Goal: Task Accomplishment & Management: Manage account settings

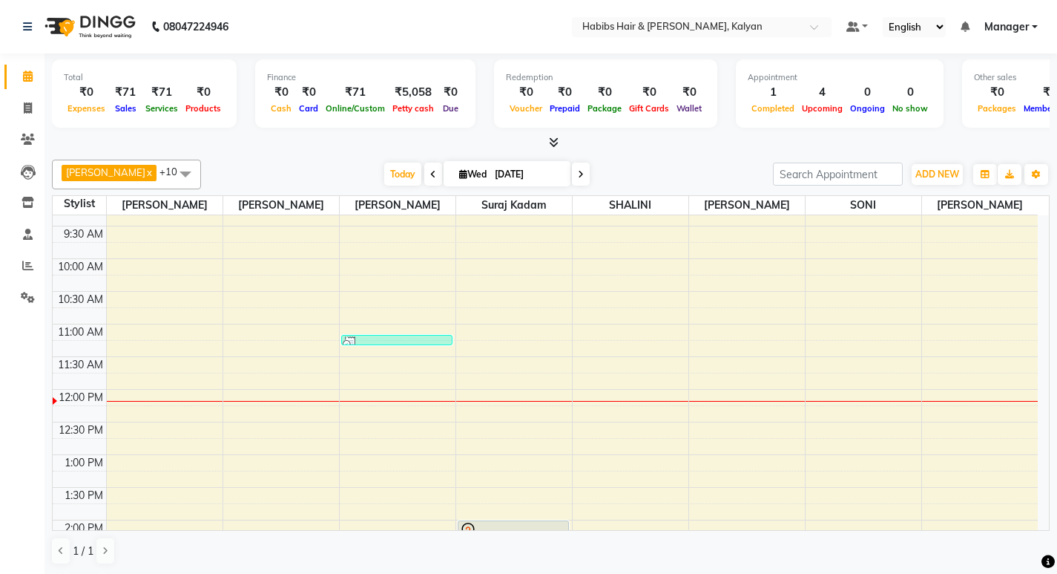
scroll to position [223, 0]
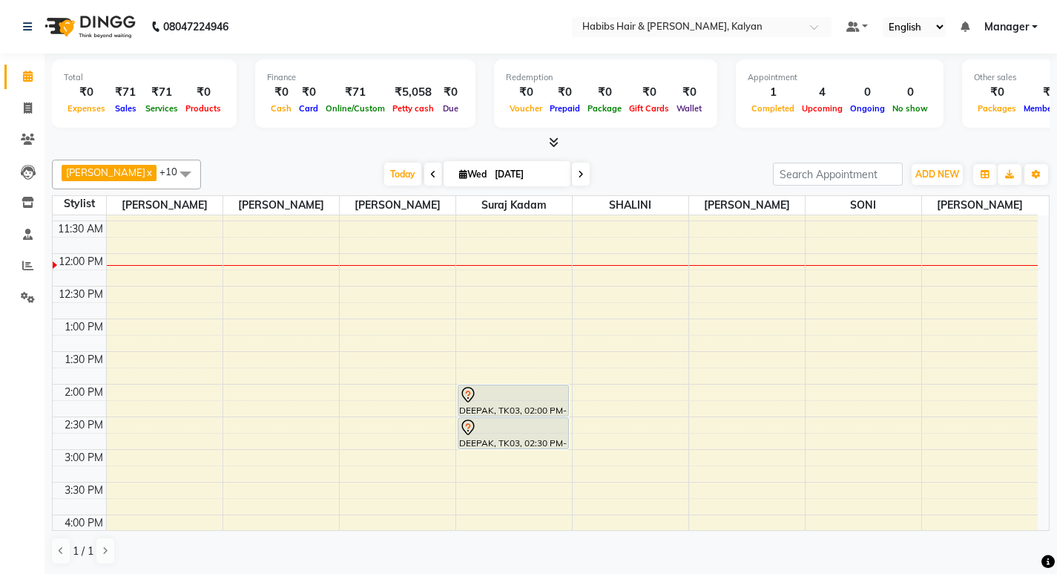
click at [430, 170] on icon at bounding box center [433, 174] width 6 height 9
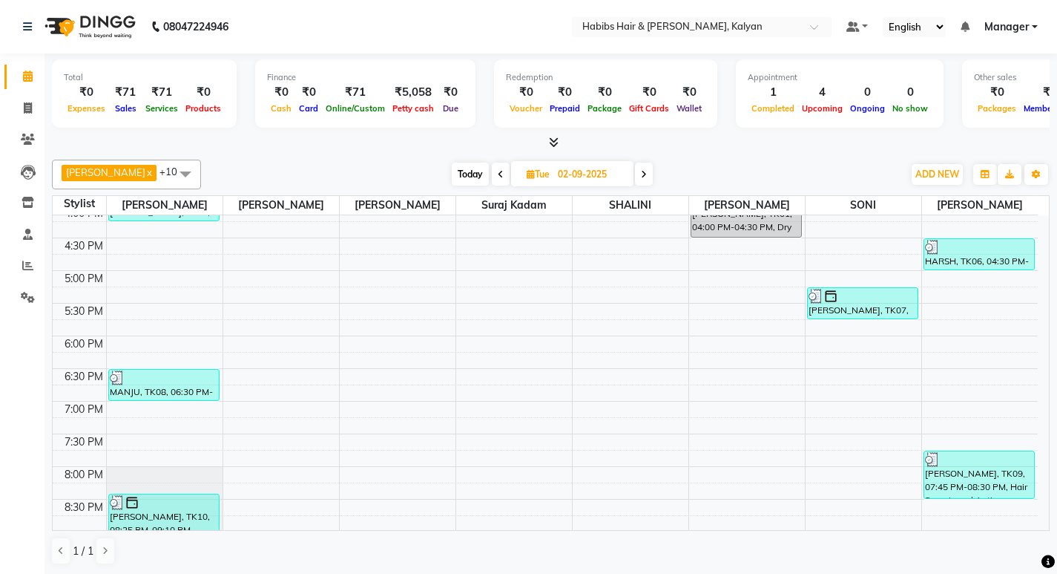
scroll to position [664, 0]
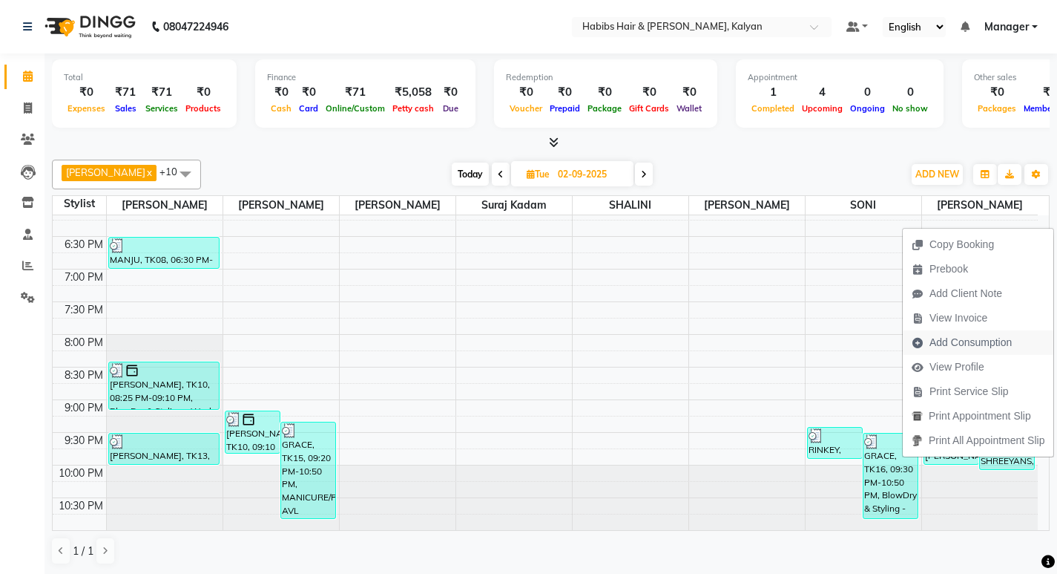
click at [962, 342] on span "Add Consumption" at bounding box center [971, 343] width 82 height 16
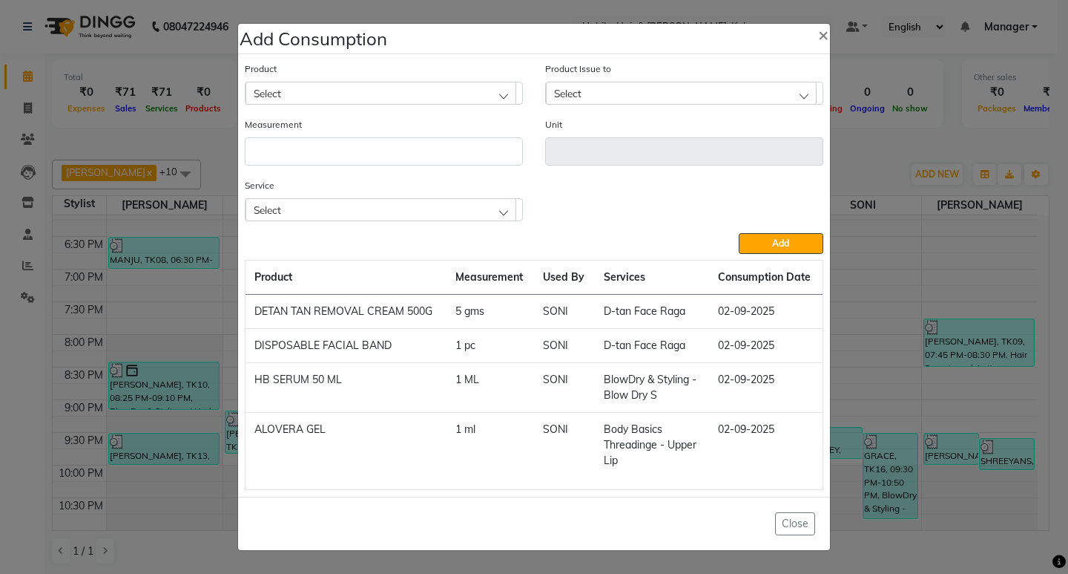
click at [855, 170] on ngb-modal-window "Add Consumption × Product Select Product Issue to Select Measurement Unit Servi…" at bounding box center [534, 287] width 1068 height 574
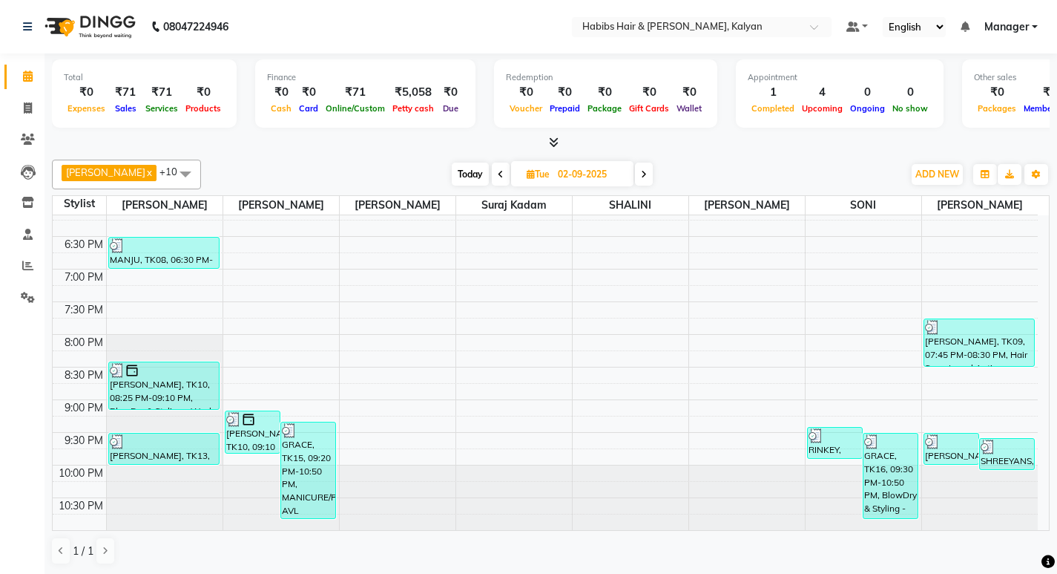
click at [635, 167] on span at bounding box center [644, 174] width 18 height 23
type input "[DATE]"
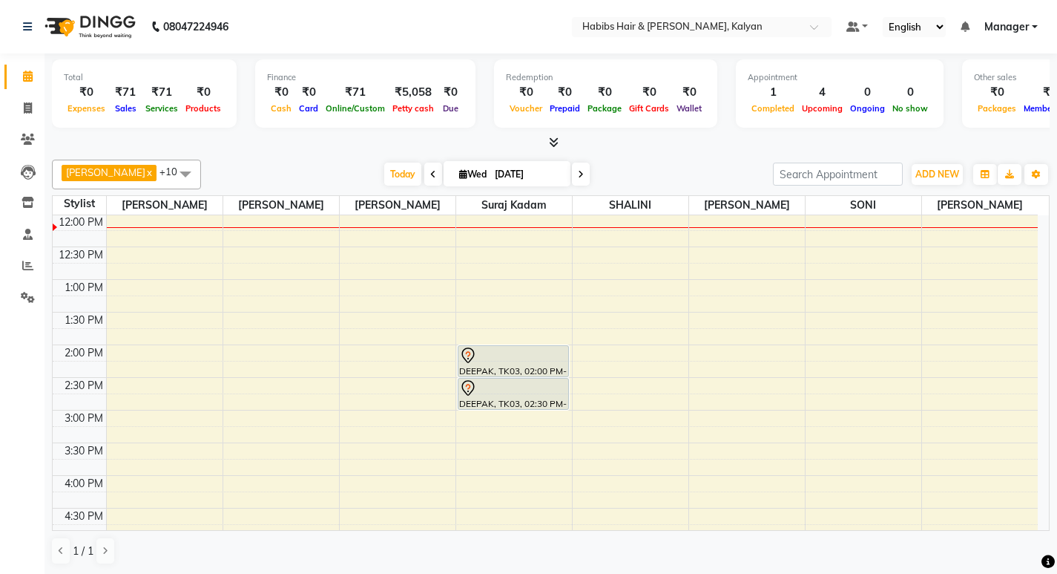
scroll to position [188, 0]
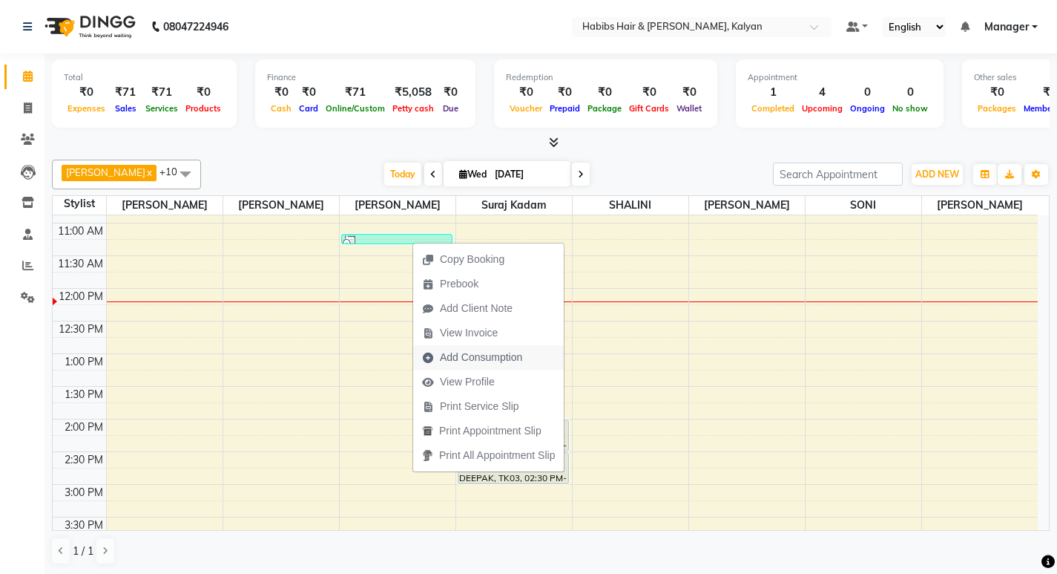
click at [476, 364] on span "Add Consumption" at bounding box center [481, 357] width 82 height 16
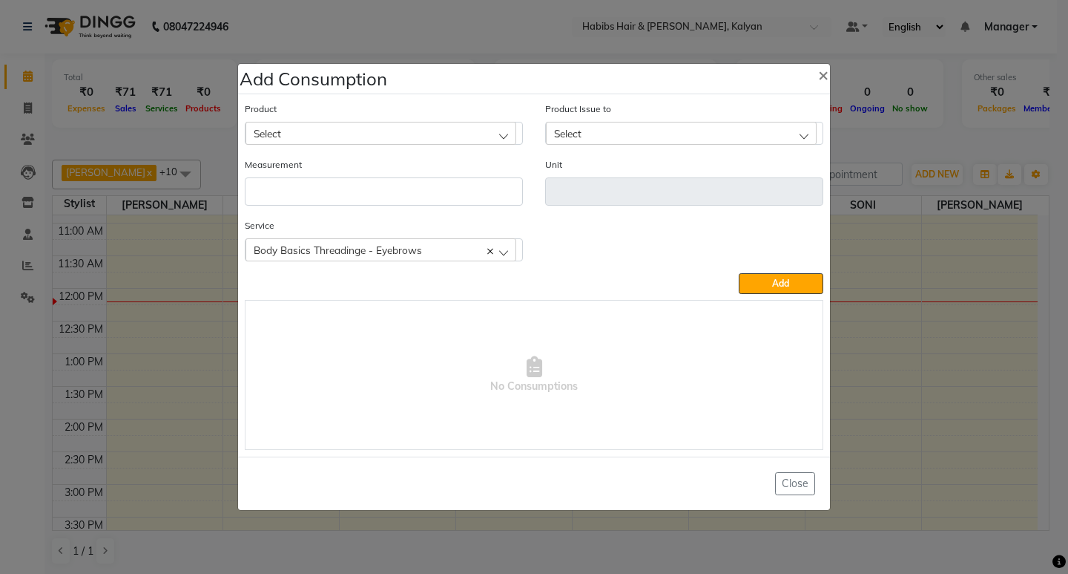
click at [384, 137] on div "Select" at bounding box center [381, 133] width 271 height 22
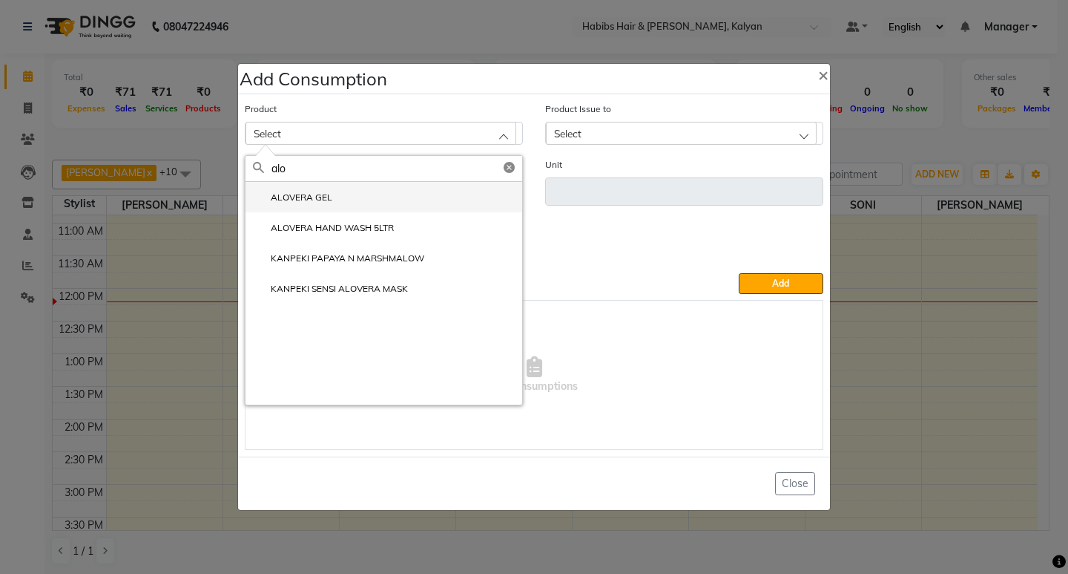
type input "alo"
click at [343, 190] on li "ALOVERA GEL" at bounding box center [384, 197] width 277 height 30
type input "ml"
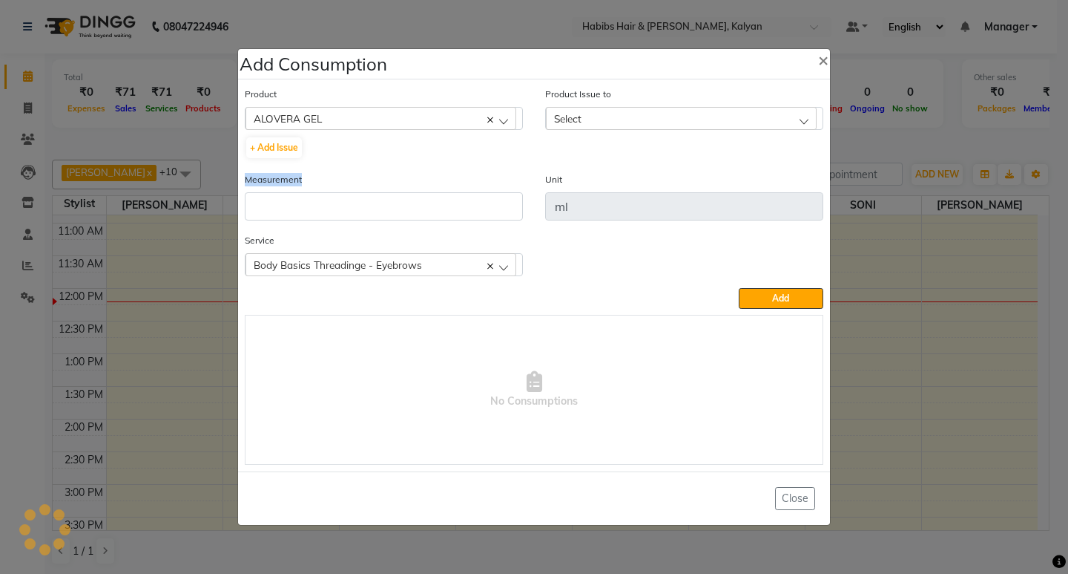
click at [343, 190] on div "Measurement" at bounding box center [384, 195] width 278 height 49
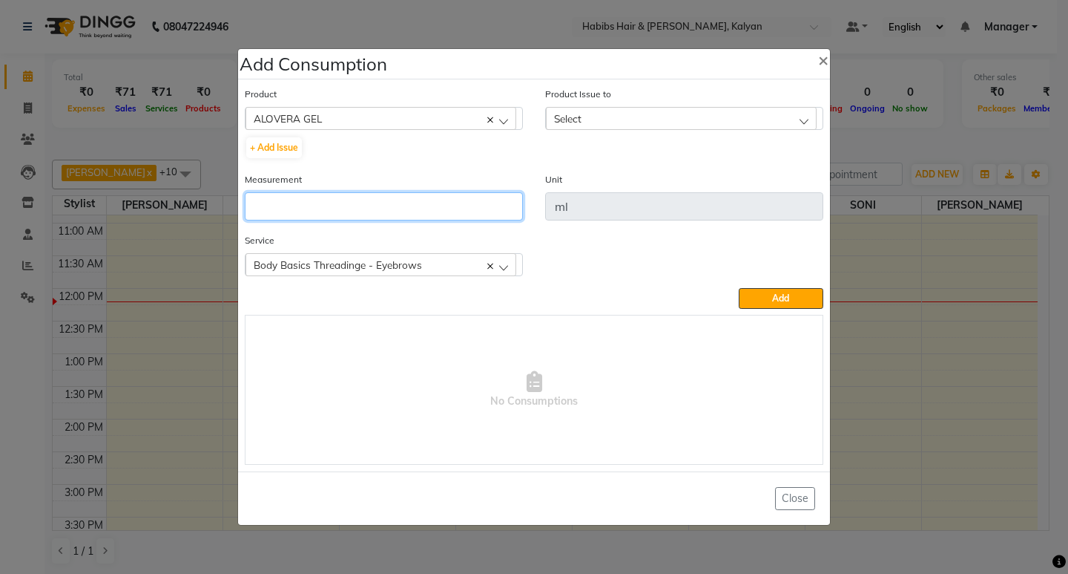
click at [344, 194] on input "number" at bounding box center [384, 206] width 278 height 28
type input "1"
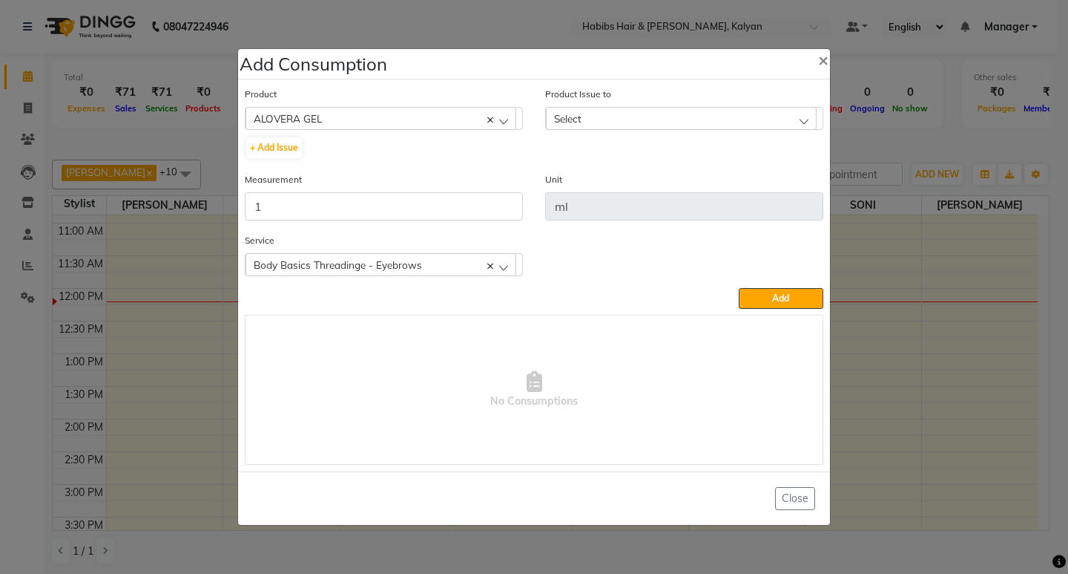
drag, startPoint x: 729, startPoint y: 115, endPoint x: 755, endPoint y: 128, distance: 28.5
click at [732, 115] on div "Select" at bounding box center [681, 118] width 271 height 22
click at [767, 170] on li "[DATE], Issued to: [PERSON_NAME], Balance: 110" at bounding box center [684, 182] width 277 height 30
click at [792, 293] on button "Add" at bounding box center [781, 298] width 85 height 21
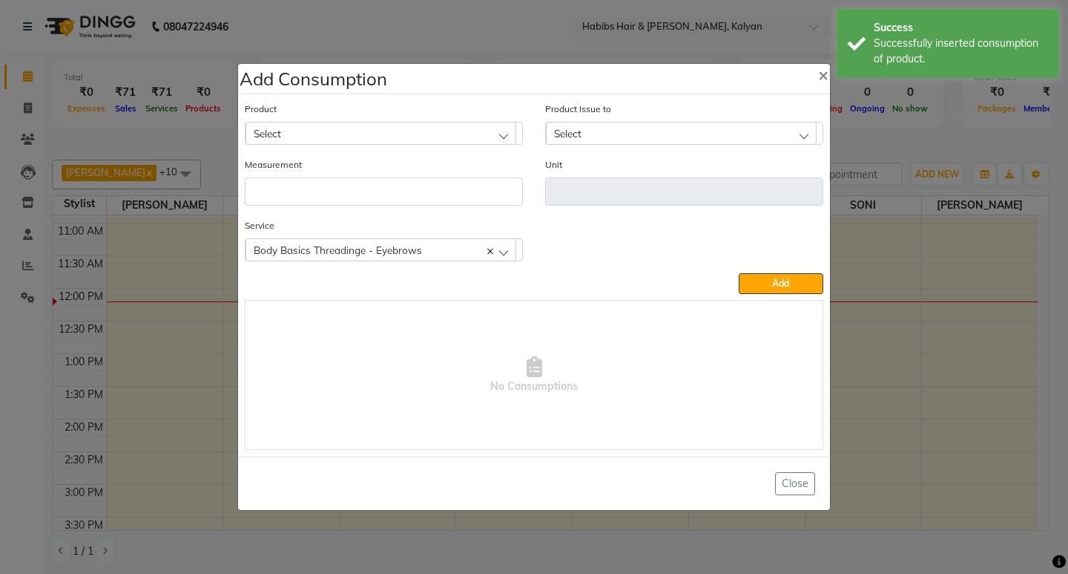
click at [924, 119] on ngb-modal-window "Add Consumption × Product Select 001 BANANA POWDER 10GM Product Issue to Select…" at bounding box center [534, 287] width 1068 height 574
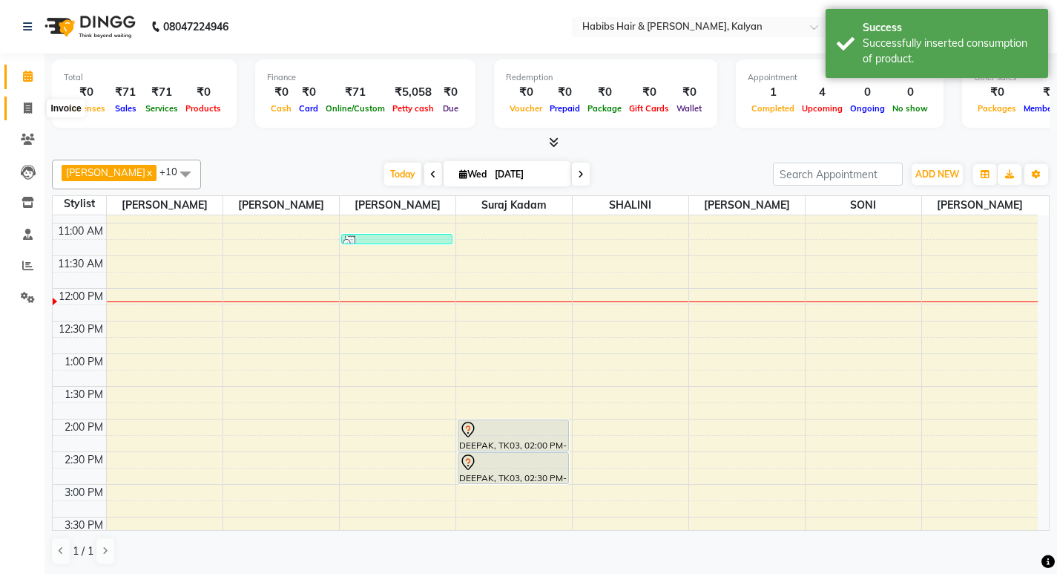
click at [27, 105] on icon at bounding box center [28, 107] width 8 height 11
select select "8185"
select select "service"
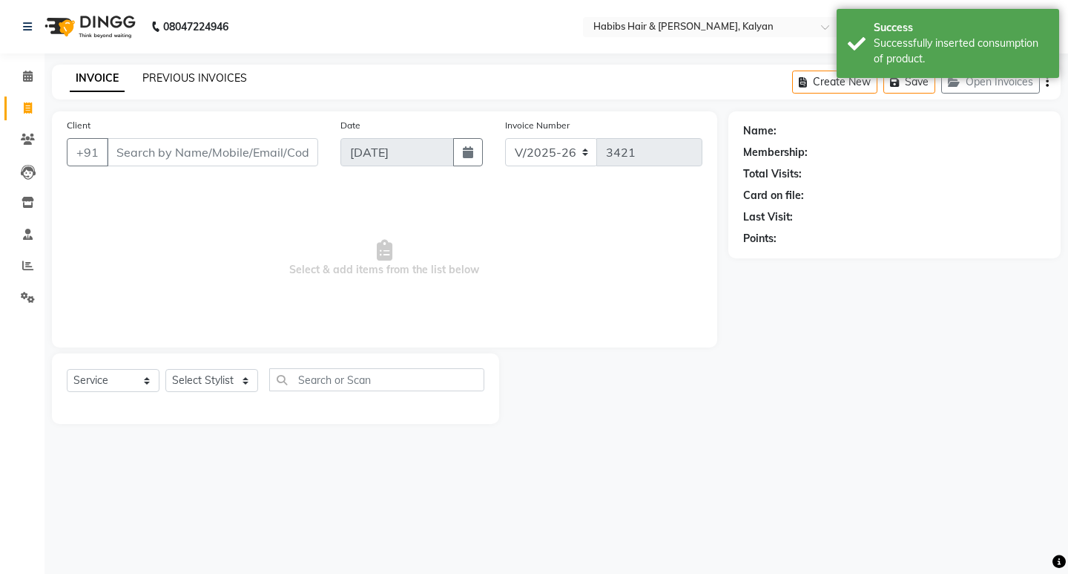
click at [224, 77] on link "PREVIOUS INVOICES" at bounding box center [194, 77] width 105 height 13
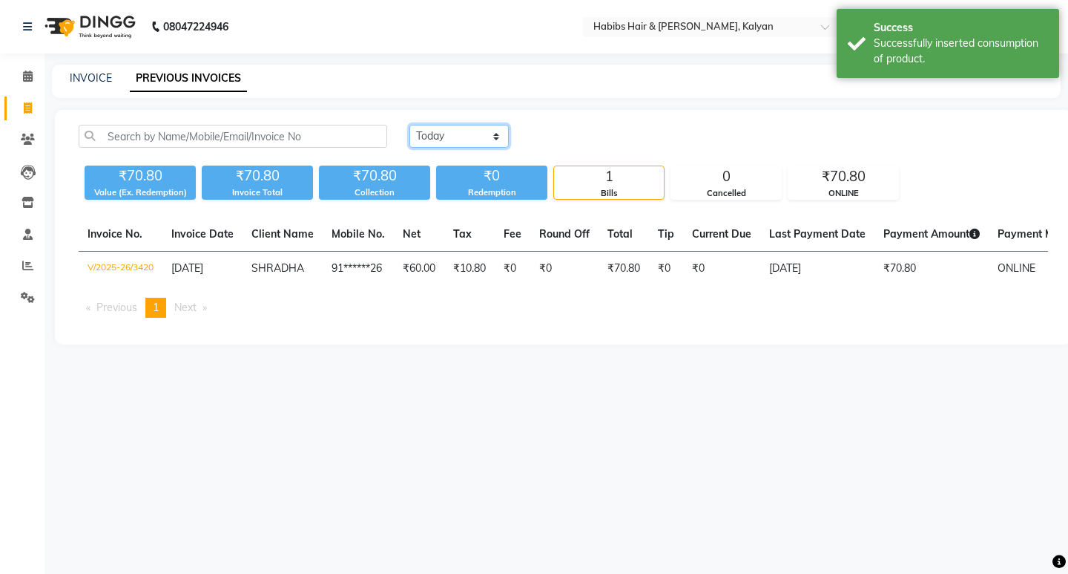
click at [459, 140] on select "[DATE] [DATE] Custom Range" at bounding box center [459, 136] width 99 height 23
select select "[DATE]"
click at [410, 125] on select "[DATE] [DATE] Custom Range" at bounding box center [459, 136] width 99 height 23
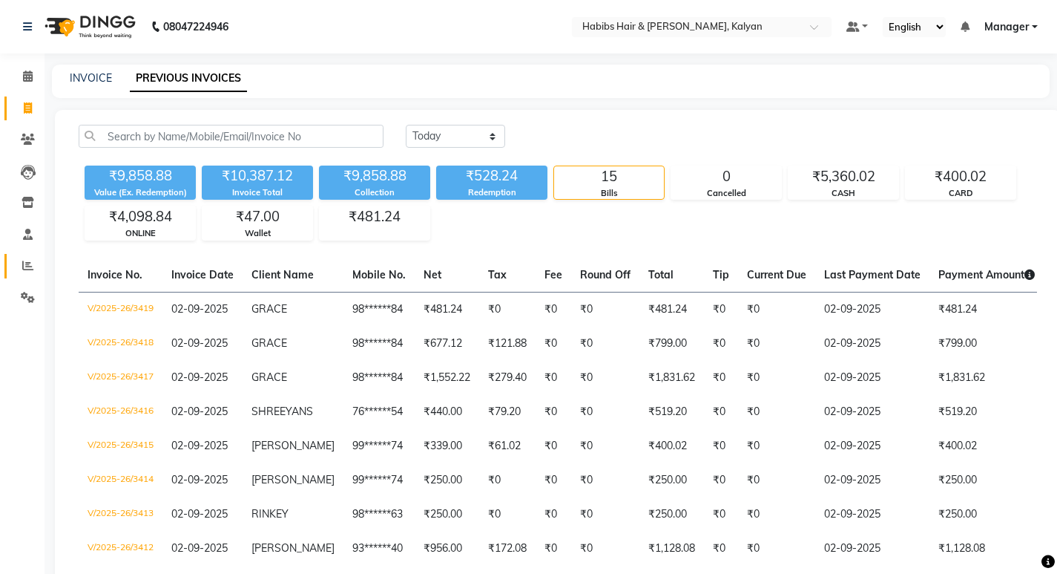
click at [25, 267] on icon at bounding box center [27, 265] width 11 height 11
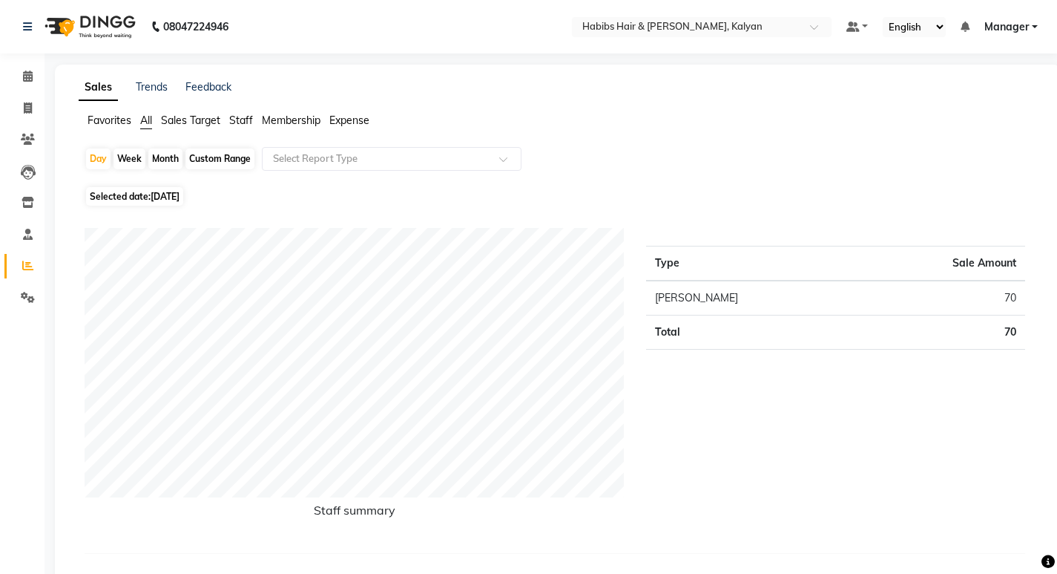
click at [164, 188] on span "Selected date: [DATE]" at bounding box center [134, 196] width 97 height 19
select select "9"
select select "2025"
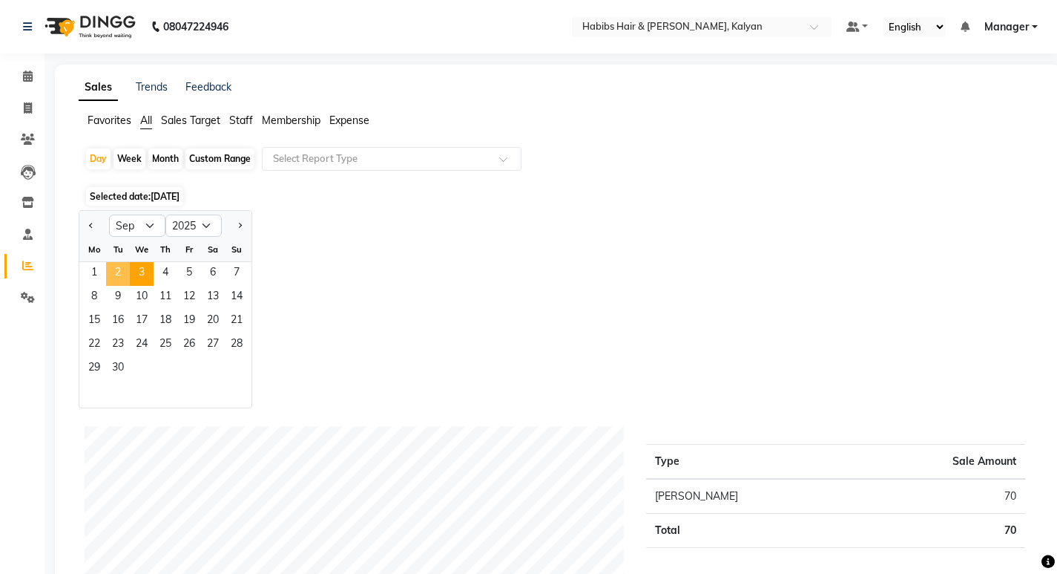
click at [112, 271] on span "2" at bounding box center [118, 274] width 24 height 24
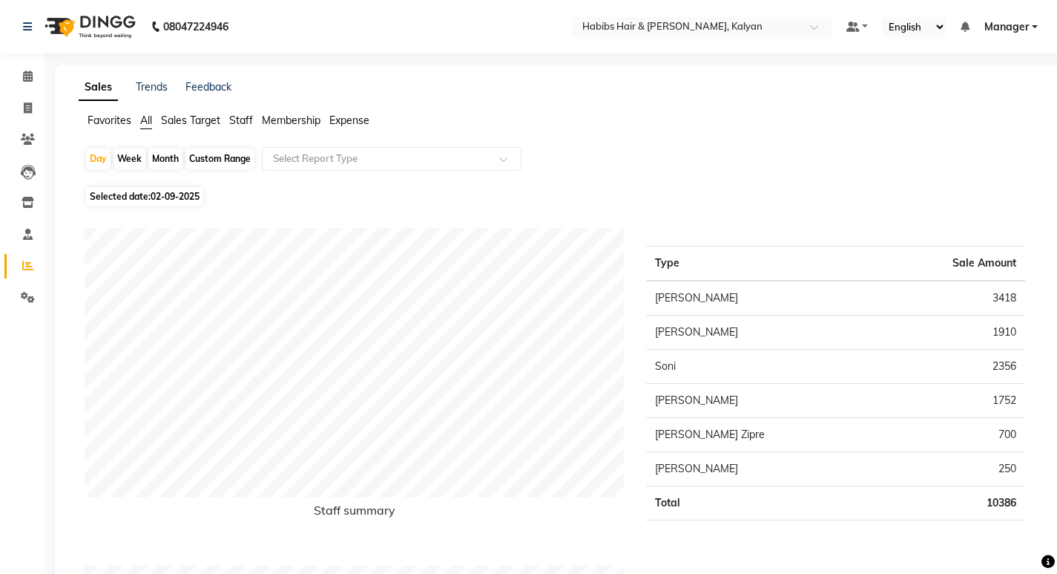
click at [239, 120] on span "Staff" at bounding box center [241, 120] width 24 height 13
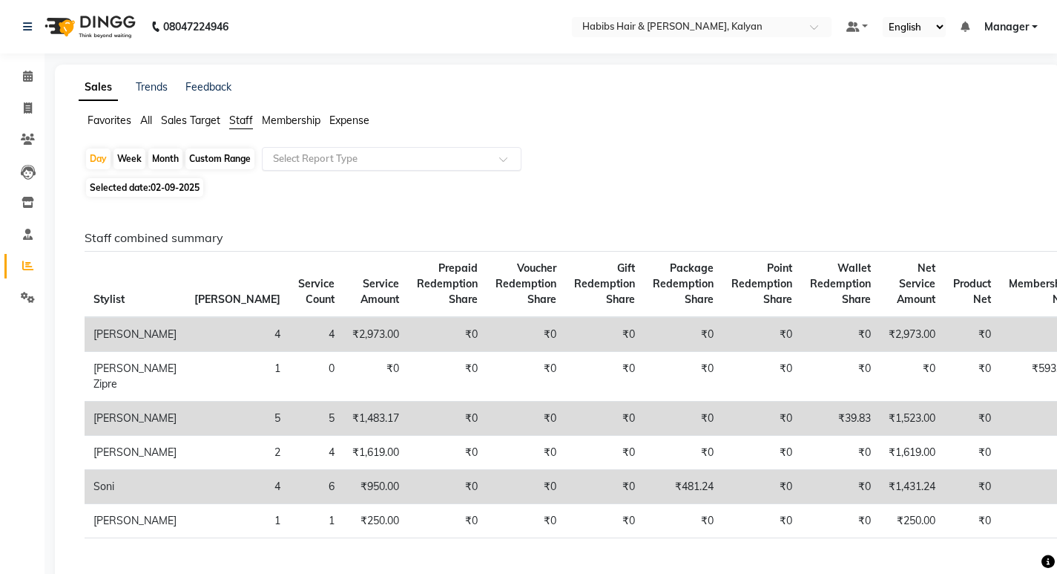
click at [328, 162] on input "text" at bounding box center [377, 158] width 214 height 15
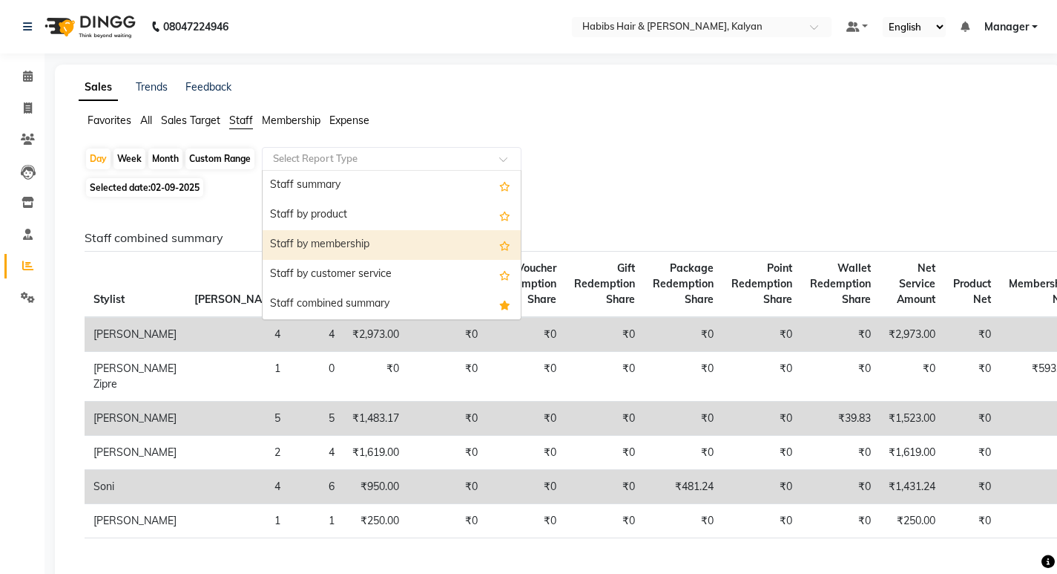
click at [341, 253] on div "Staff by membership" at bounding box center [392, 245] width 258 height 30
select select "csv"
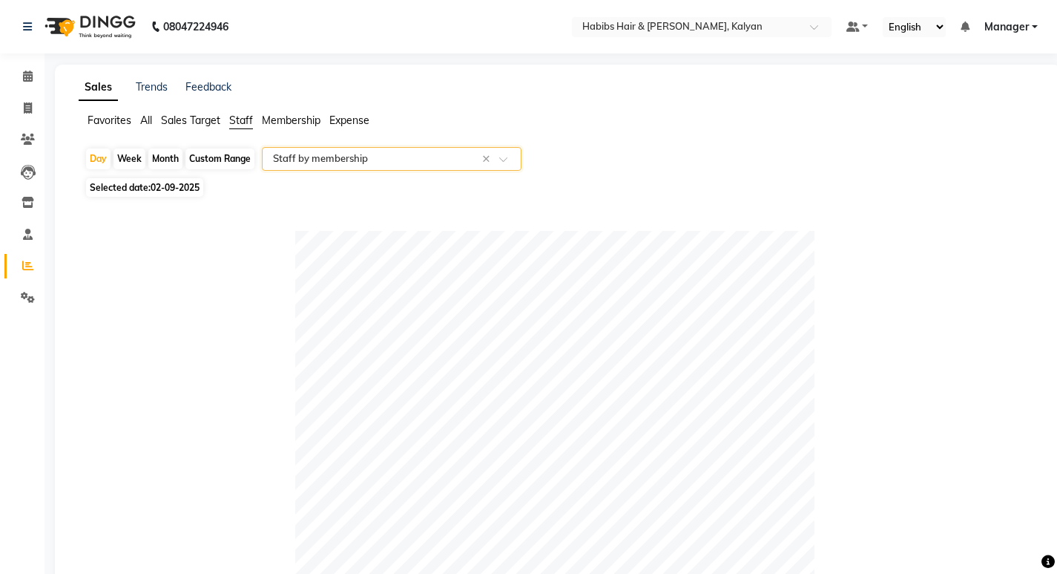
click at [349, 125] on span "Expense" at bounding box center [349, 120] width 40 height 13
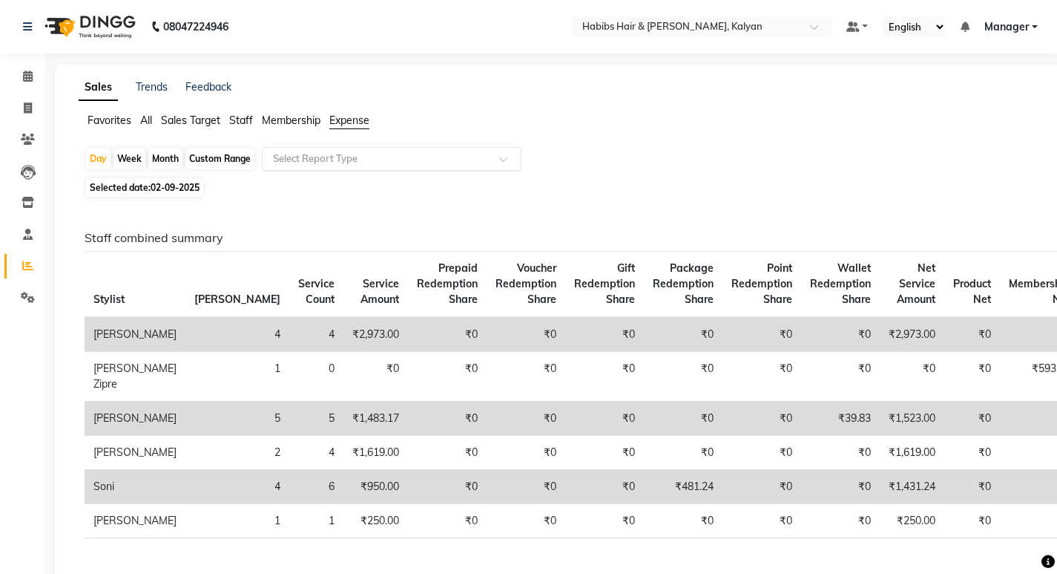
click at [375, 167] on div "Select Report Type" at bounding box center [392, 159] width 260 height 24
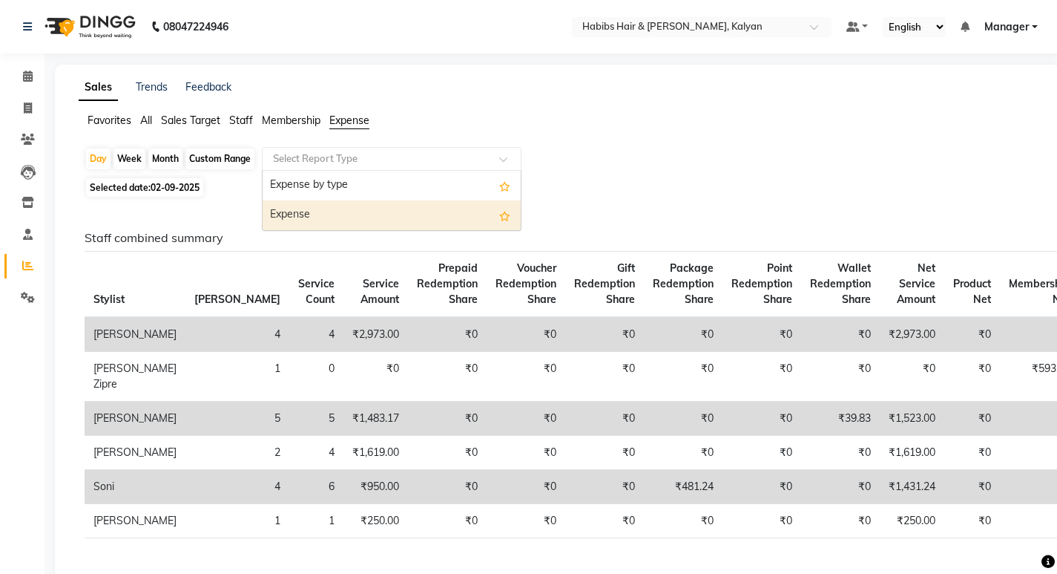
click at [379, 215] on div "Expense" at bounding box center [392, 215] width 258 height 30
select select "csv"
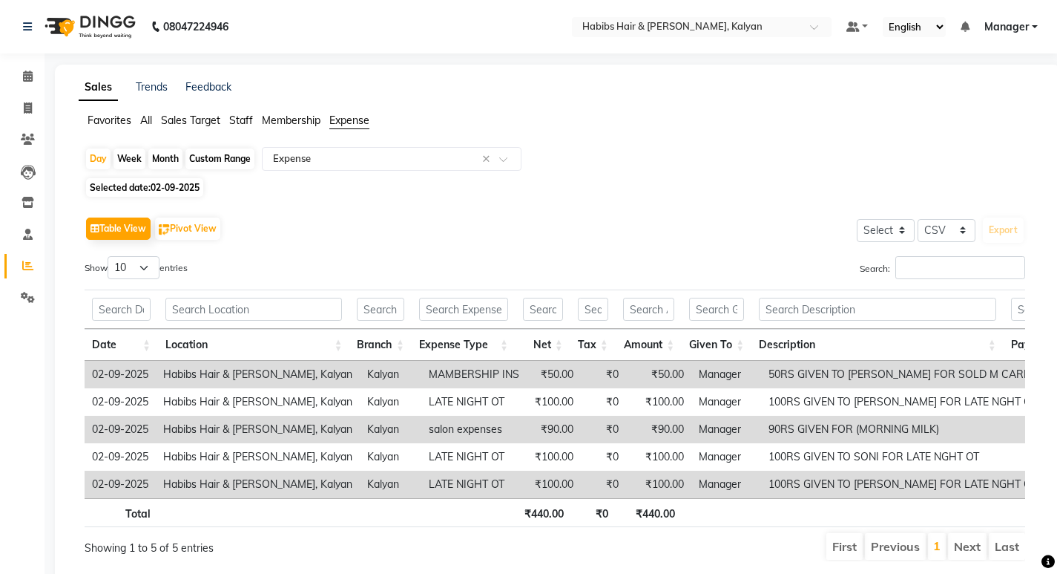
click at [232, 123] on span "Staff" at bounding box center [241, 120] width 24 height 13
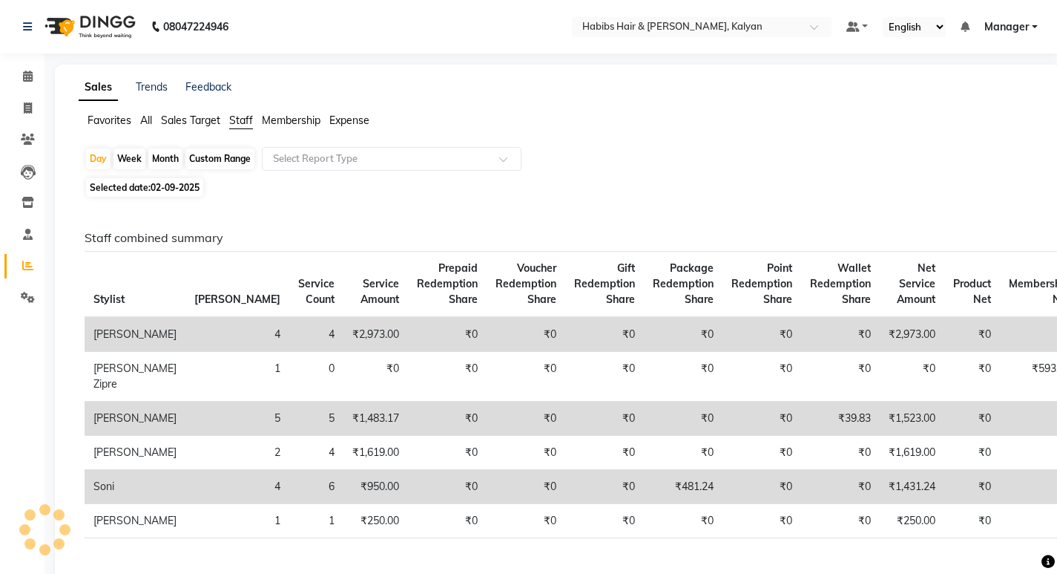
click at [329, 146] on app-reports "Favorites All Sales Target Staff Membership Expense Day Week Month Custom Range…" at bounding box center [558, 346] width 976 height 467
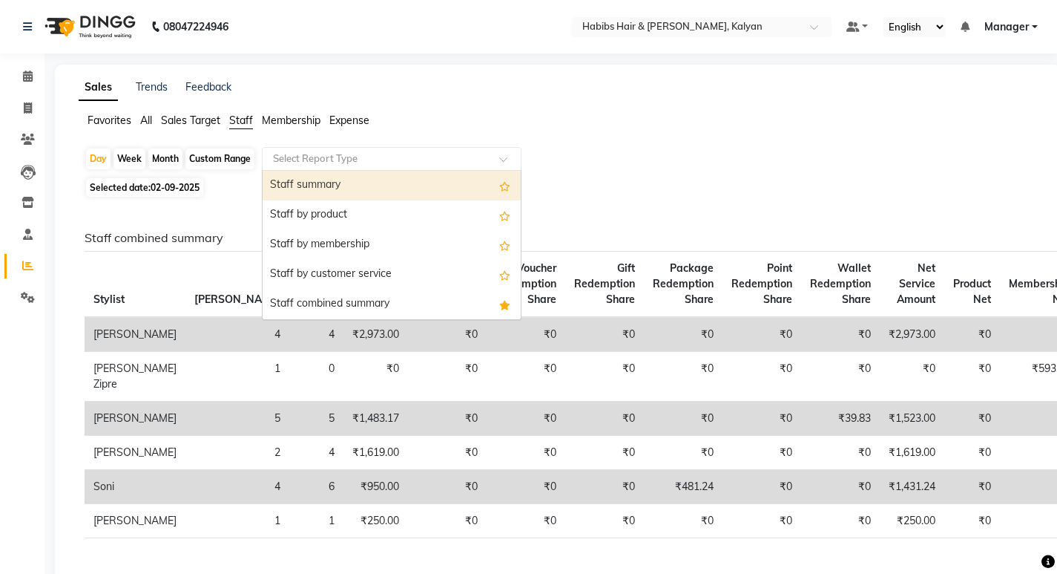
click at [329, 151] on div "Select Report Type" at bounding box center [392, 159] width 260 height 24
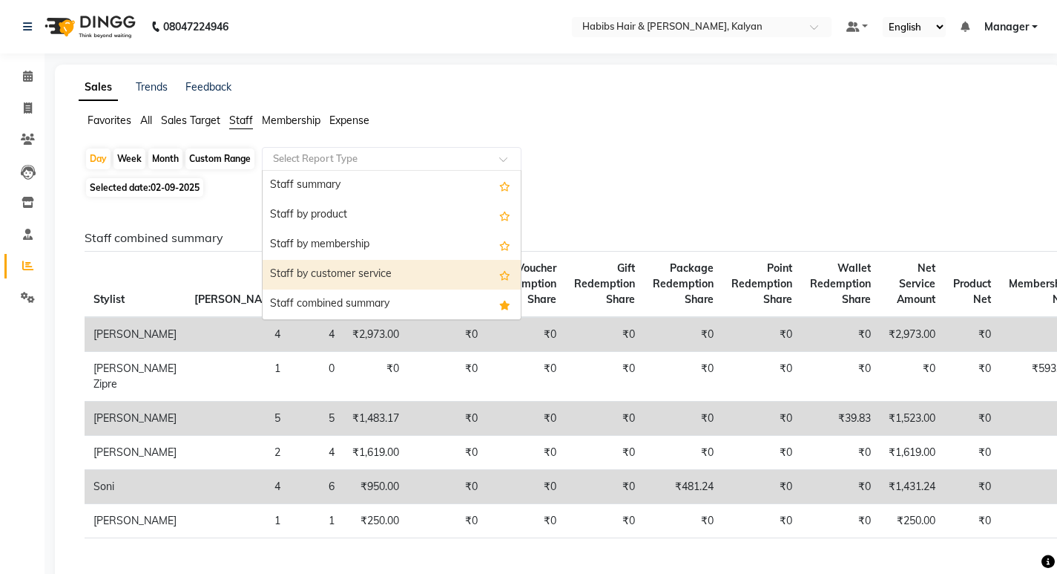
click at [374, 286] on div "Staff by customer service" at bounding box center [392, 275] width 258 height 30
select select "csv"
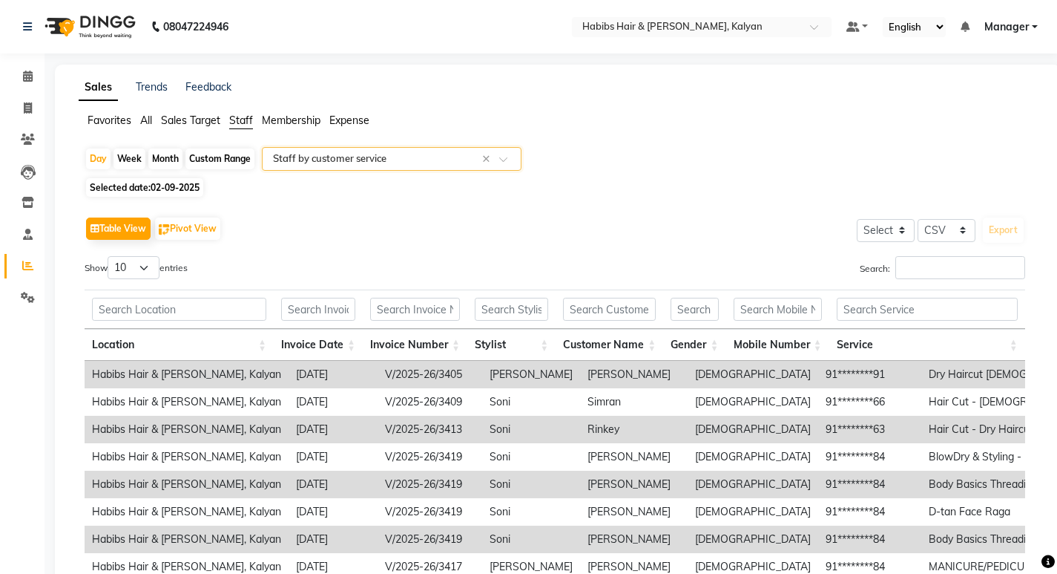
click at [355, 157] on input "text" at bounding box center [377, 158] width 214 height 15
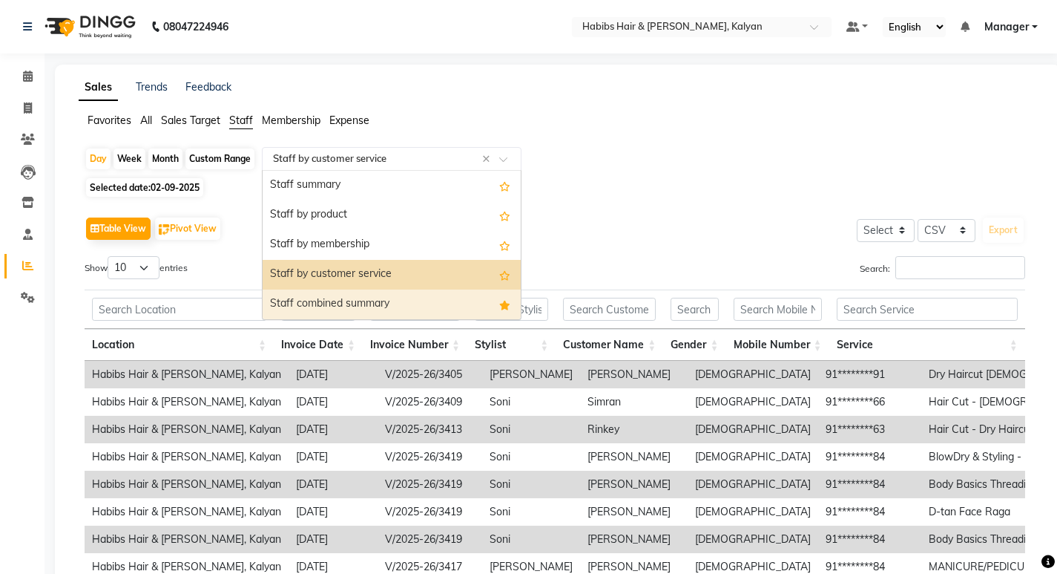
click at [358, 303] on div "Staff combined summary" at bounding box center [392, 304] width 258 height 30
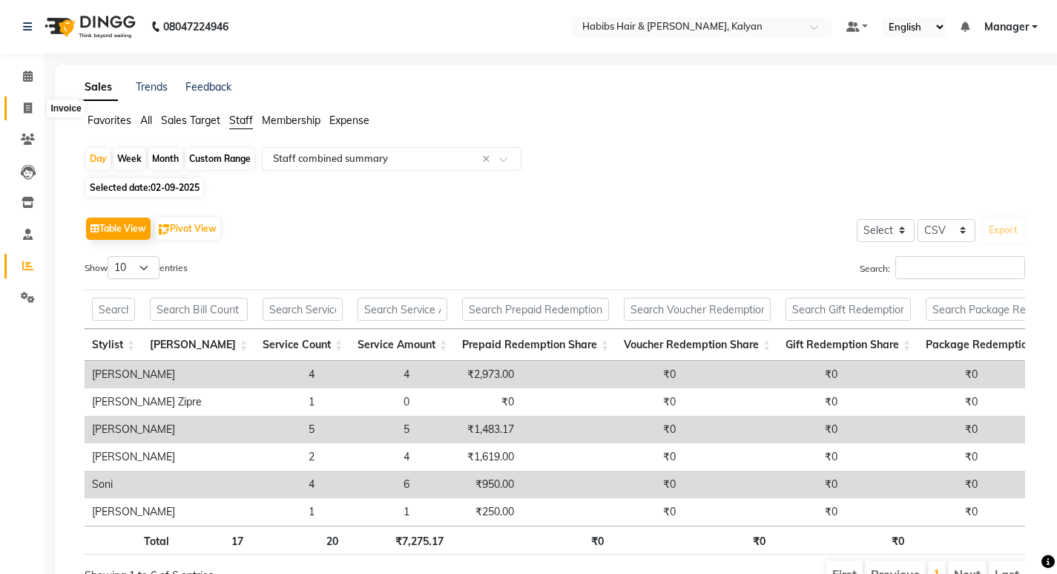
click at [26, 108] on icon at bounding box center [28, 107] width 8 height 11
select select "8185"
select select "service"
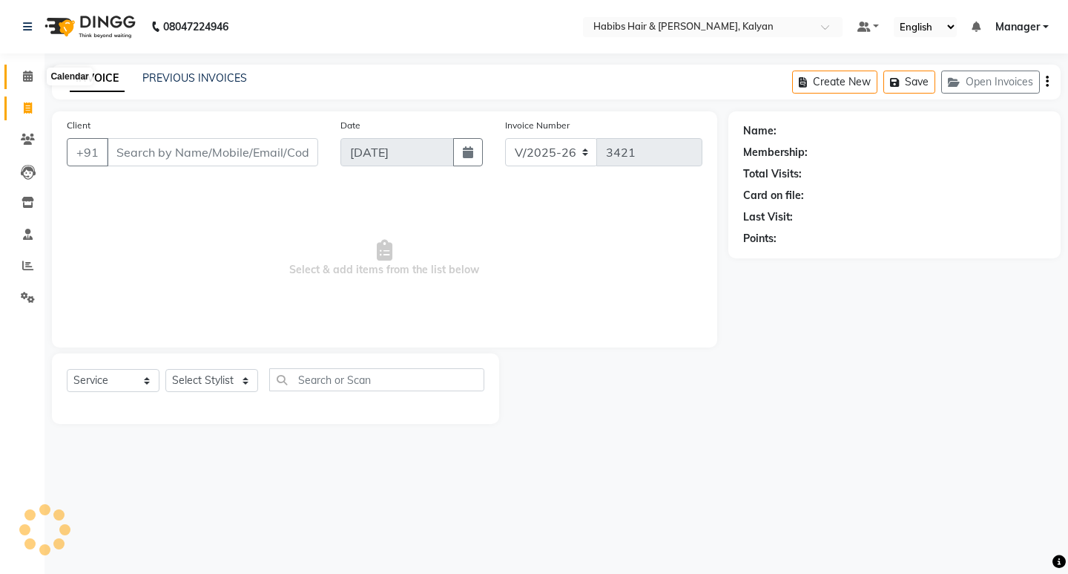
click at [24, 74] on icon at bounding box center [28, 75] width 10 height 11
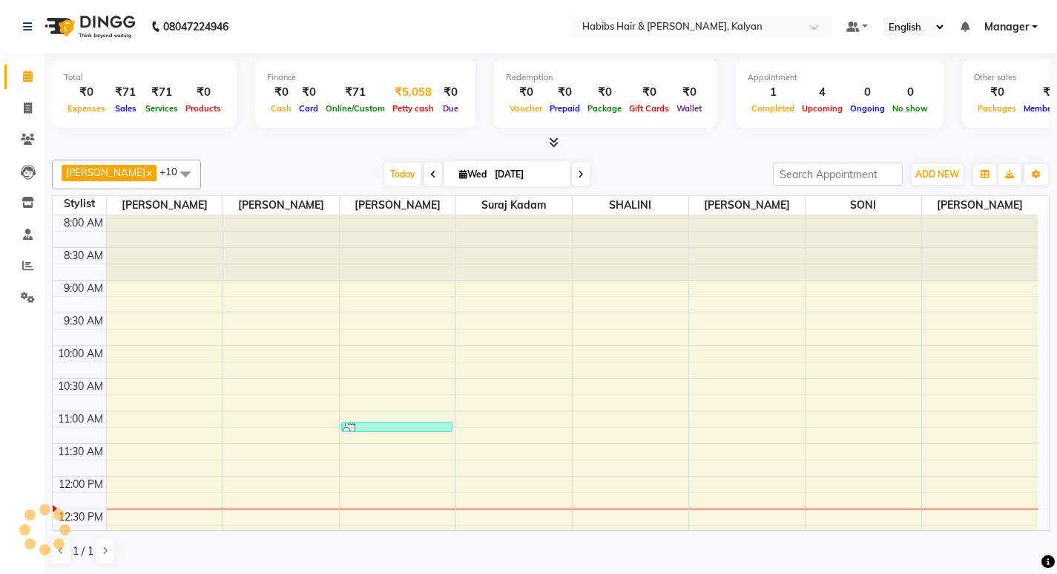
click at [402, 105] on span "Petty cash" at bounding box center [413, 108] width 49 height 10
select select "7313"
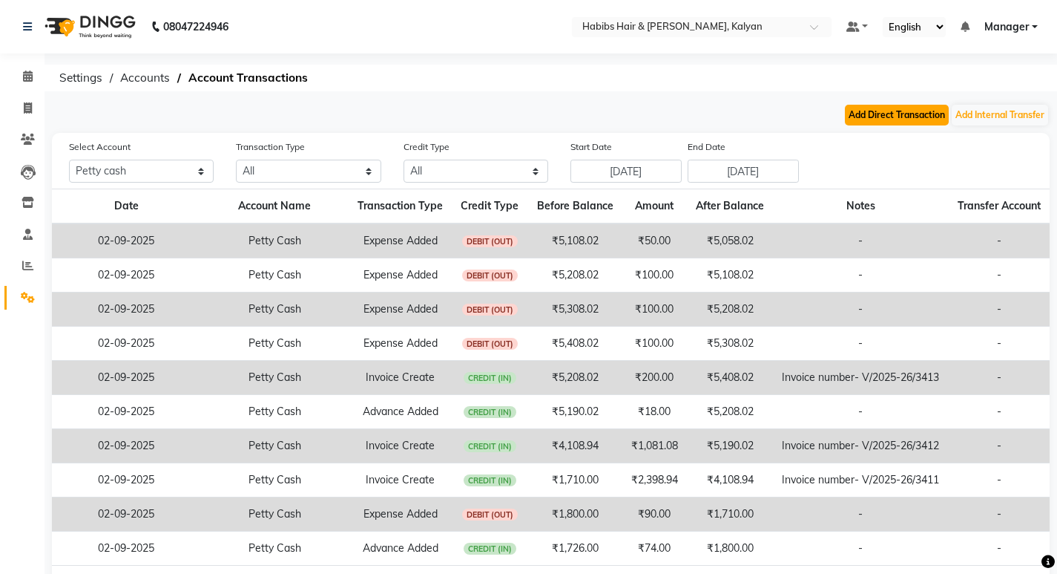
click at [879, 111] on button "Add Direct Transaction" at bounding box center [897, 115] width 104 height 21
select select "direct"
select select "7313"
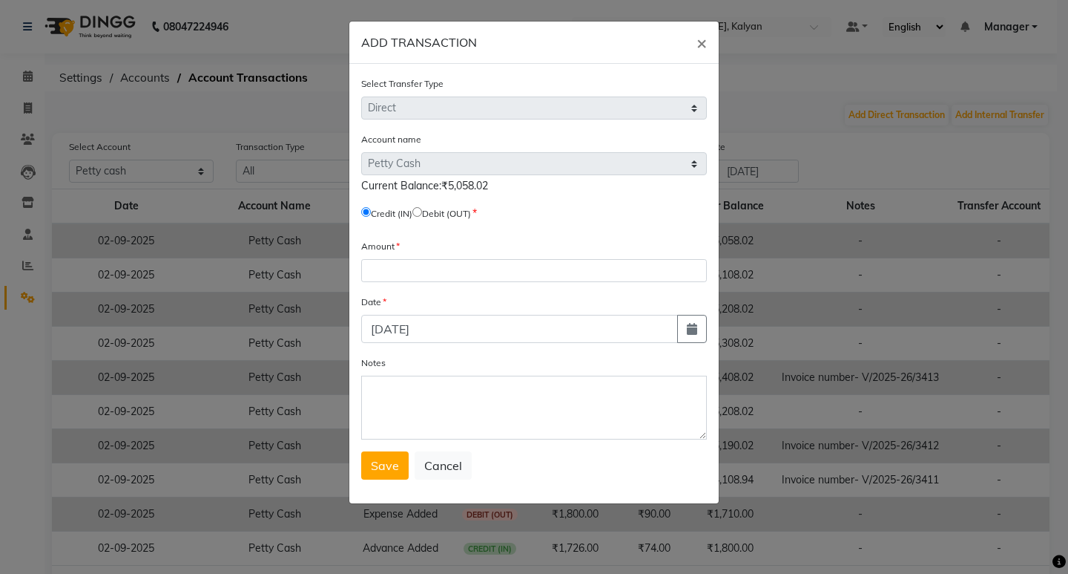
click at [422, 214] on input "radio" at bounding box center [418, 212] width 10 height 10
radio input "true"
click at [440, 268] on input "number" at bounding box center [534, 270] width 346 height 23
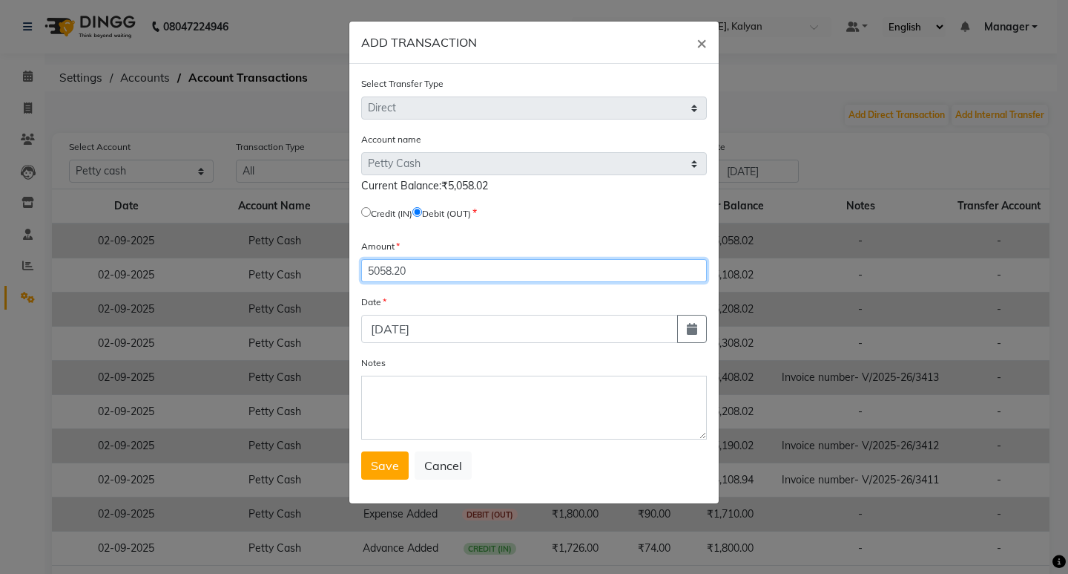
type input "5058.20"
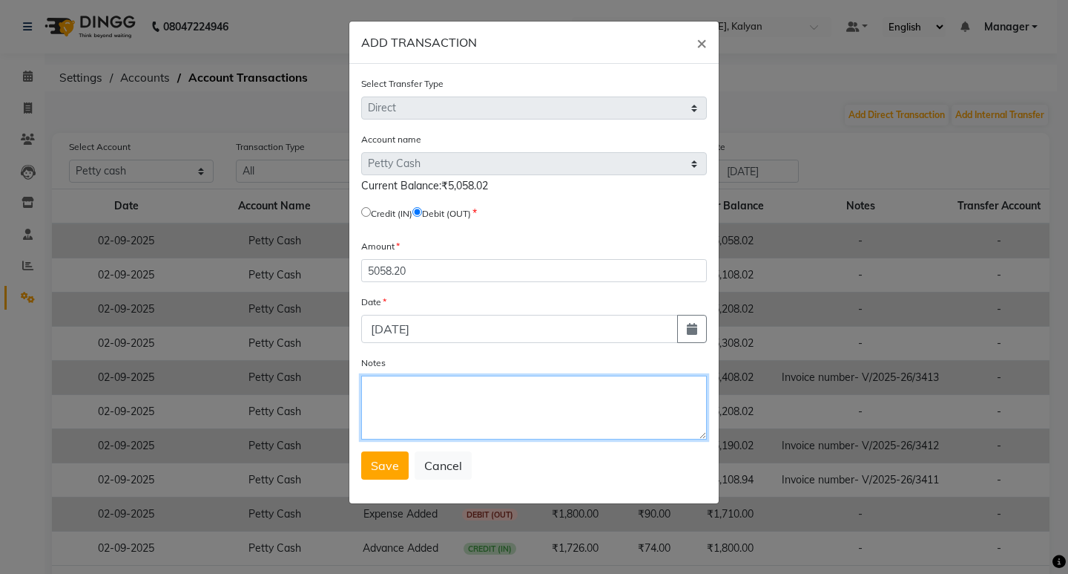
click at [448, 412] on textarea "Notes" at bounding box center [534, 407] width 346 height 64
type textarea "HANDOVER TO [PERSON_NAME] SIR"
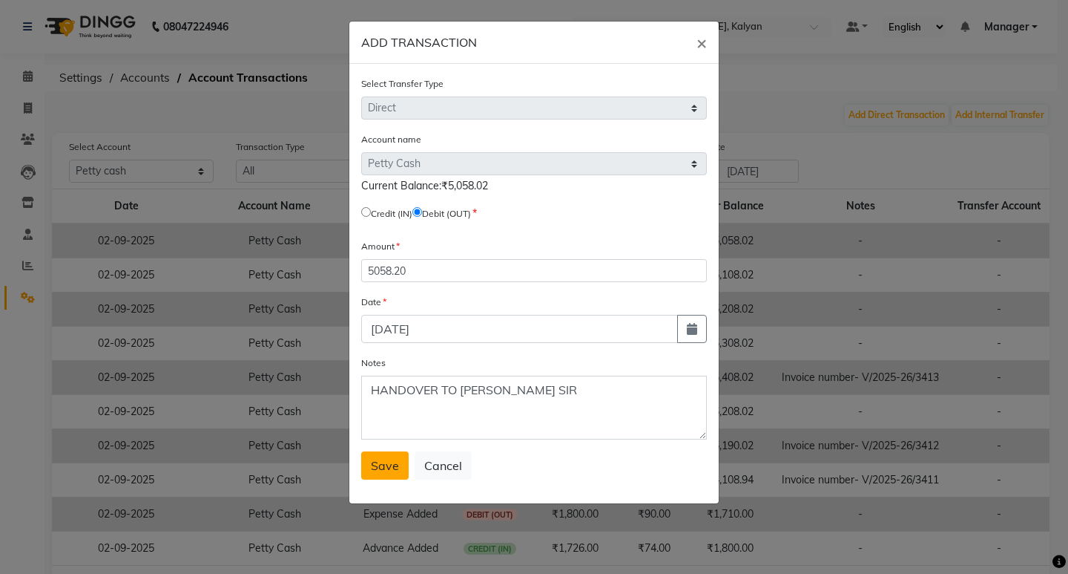
click at [395, 464] on span "Save" at bounding box center [385, 465] width 28 height 15
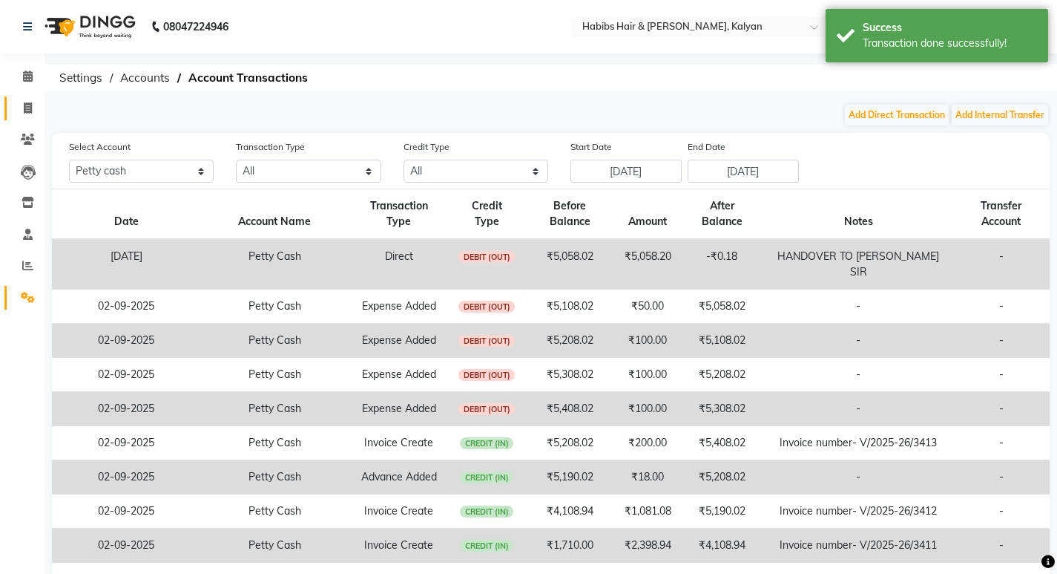
click at [27, 117] on link "Invoice" at bounding box center [22, 108] width 36 height 24
select select "service"
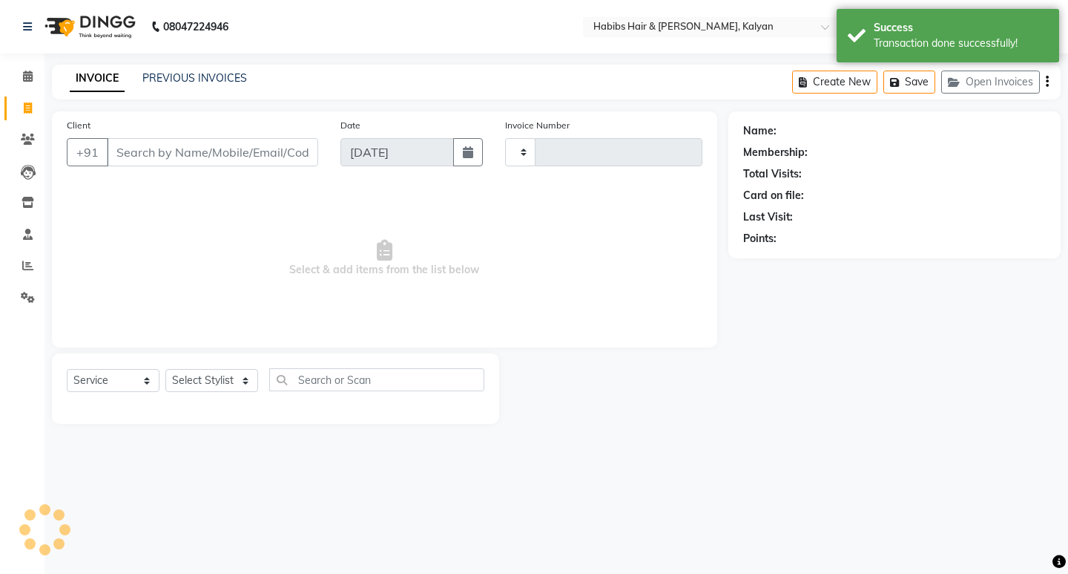
type input "3421"
select select "8185"
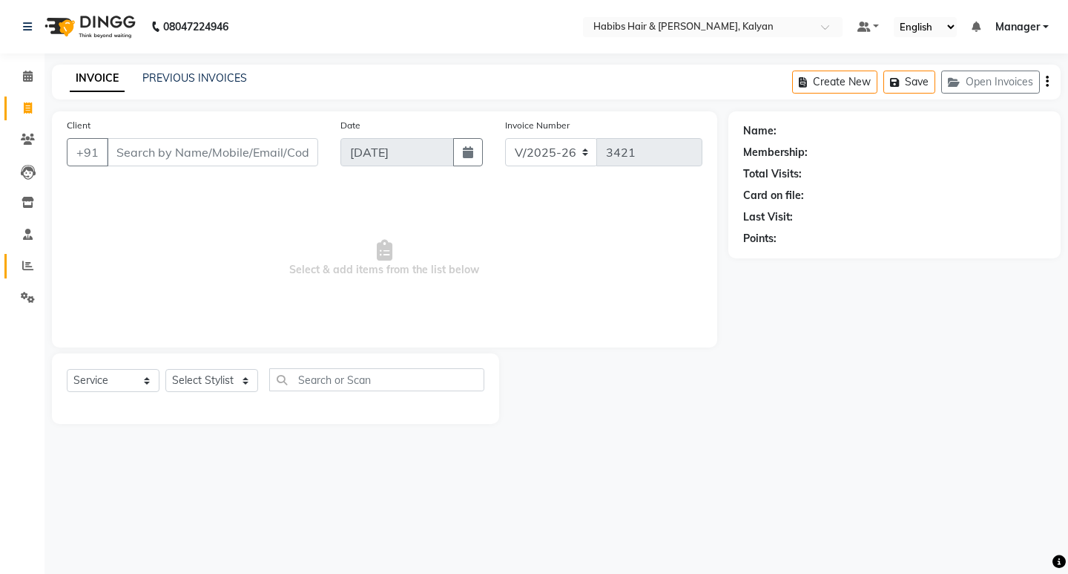
click at [26, 275] on link "Reports" at bounding box center [22, 266] width 36 height 24
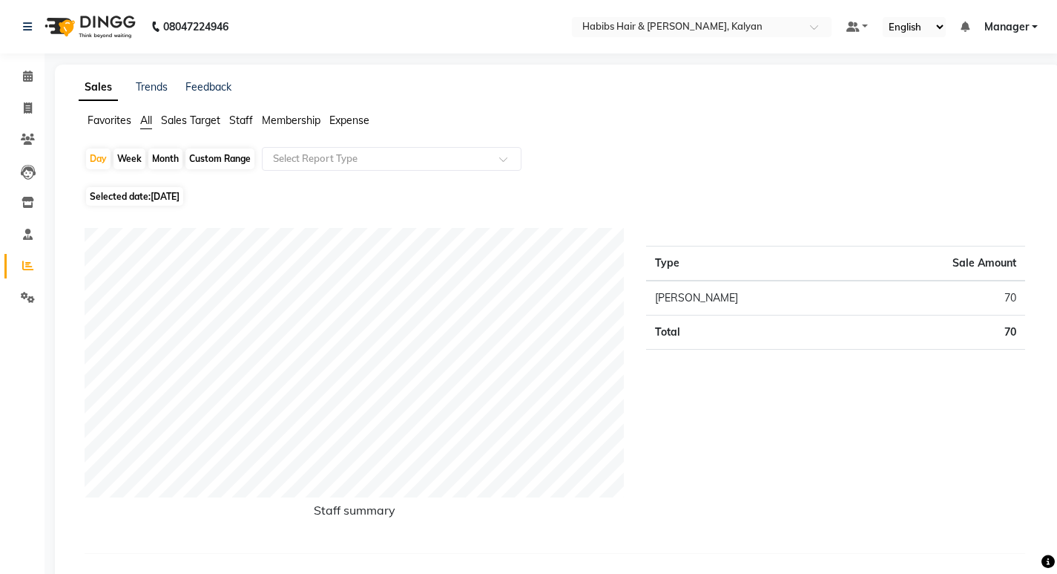
click at [341, 125] on span "Expense" at bounding box center [349, 120] width 40 height 13
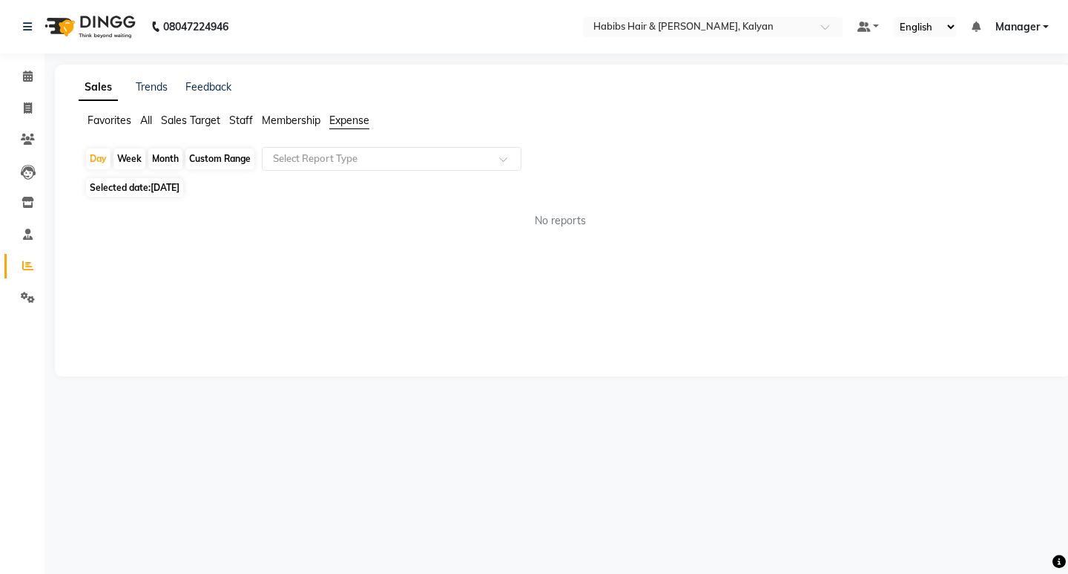
click at [164, 183] on span "[DATE]" at bounding box center [165, 187] width 29 height 11
select select "9"
select select "2025"
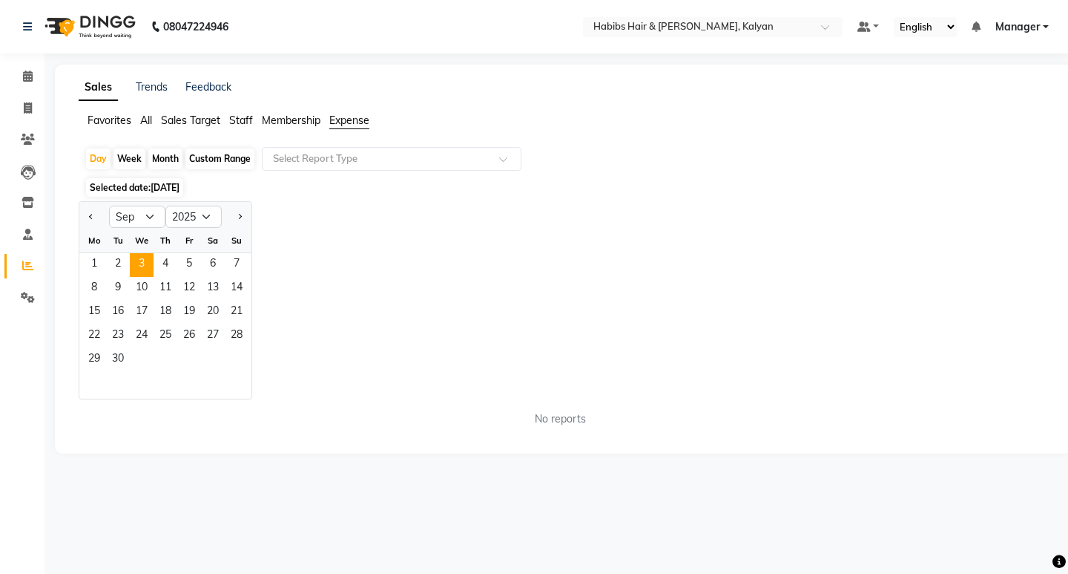
click at [193, 164] on div "Custom Range" at bounding box center [220, 158] width 69 height 21
select select "9"
select select "2025"
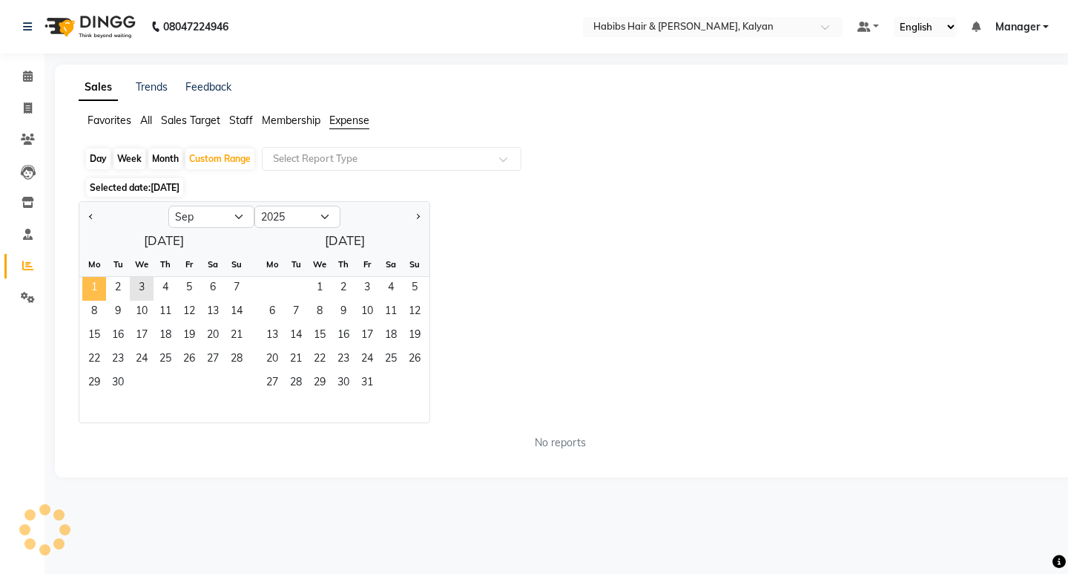
click at [93, 288] on span "1" at bounding box center [94, 289] width 24 height 24
click at [116, 284] on span "2" at bounding box center [118, 289] width 24 height 24
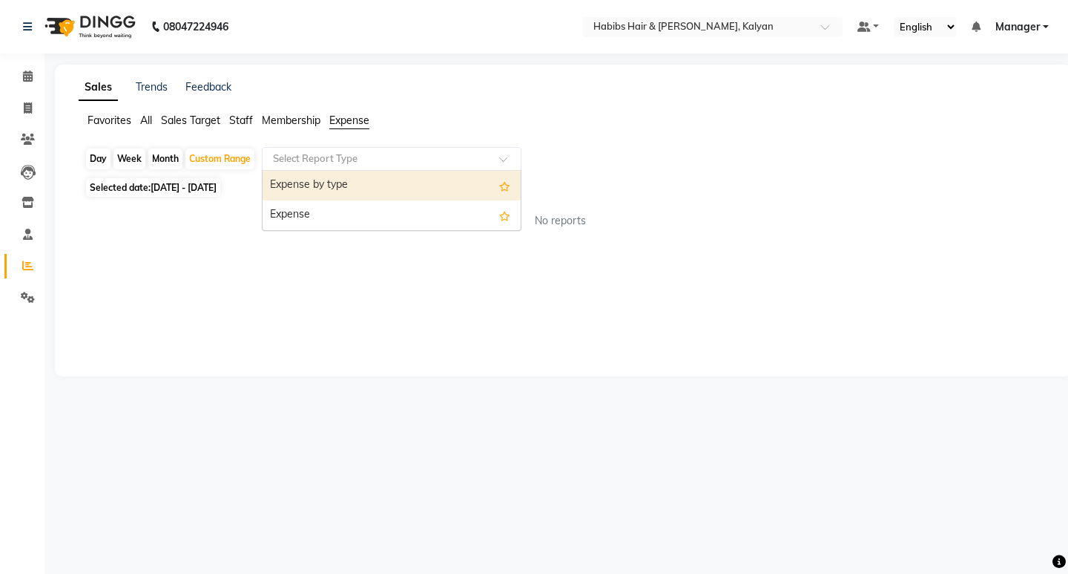
click at [355, 155] on input "text" at bounding box center [377, 158] width 214 height 15
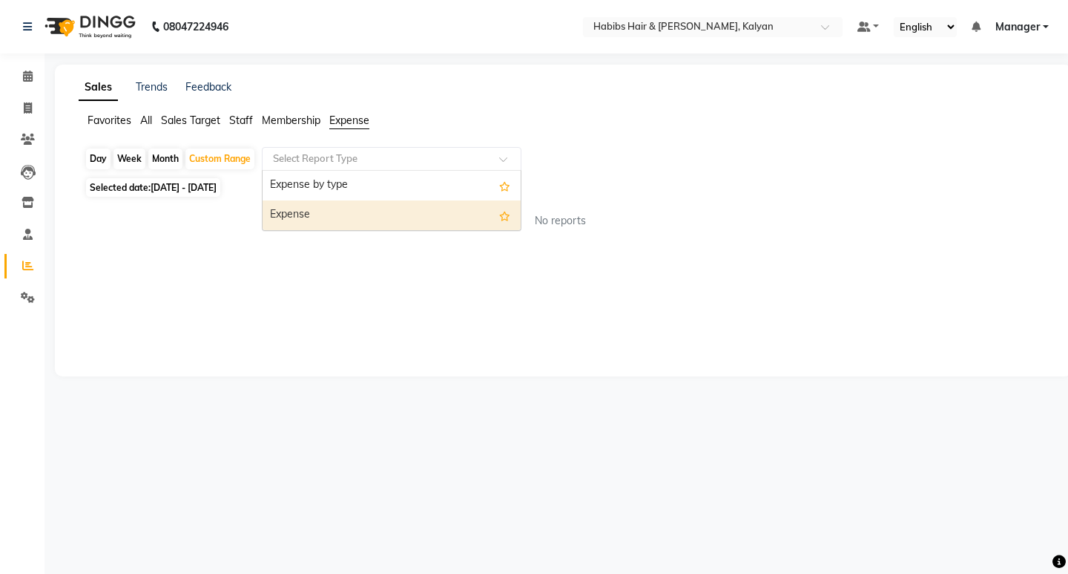
click at [354, 213] on div "Expense" at bounding box center [392, 215] width 258 height 30
select select "csv"
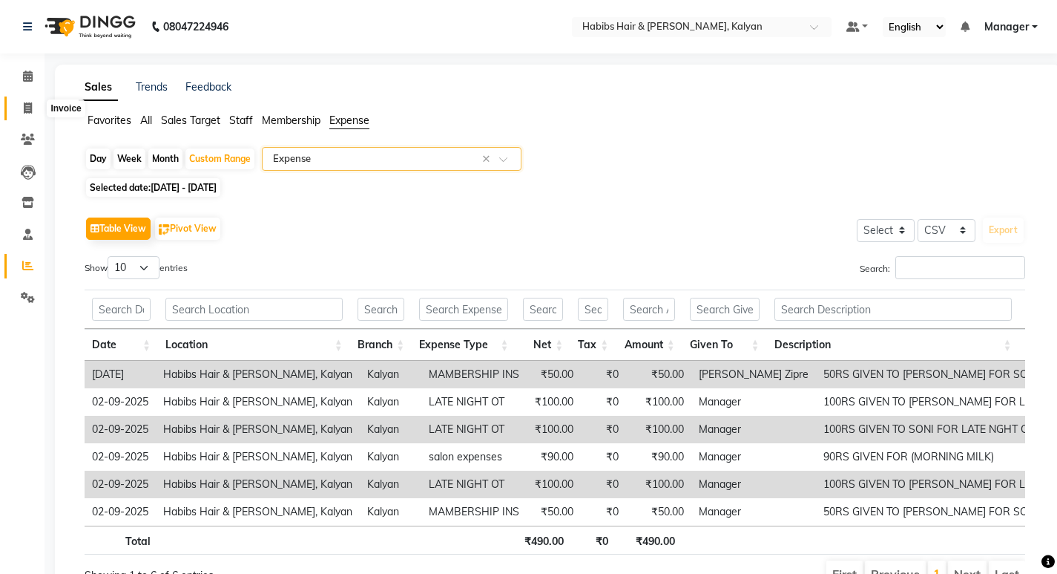
click at [29, 112] on icon at bounding box center [28, 107] width 8 height 11
select select "8185"
select select "service"
